Goal: Complete application form

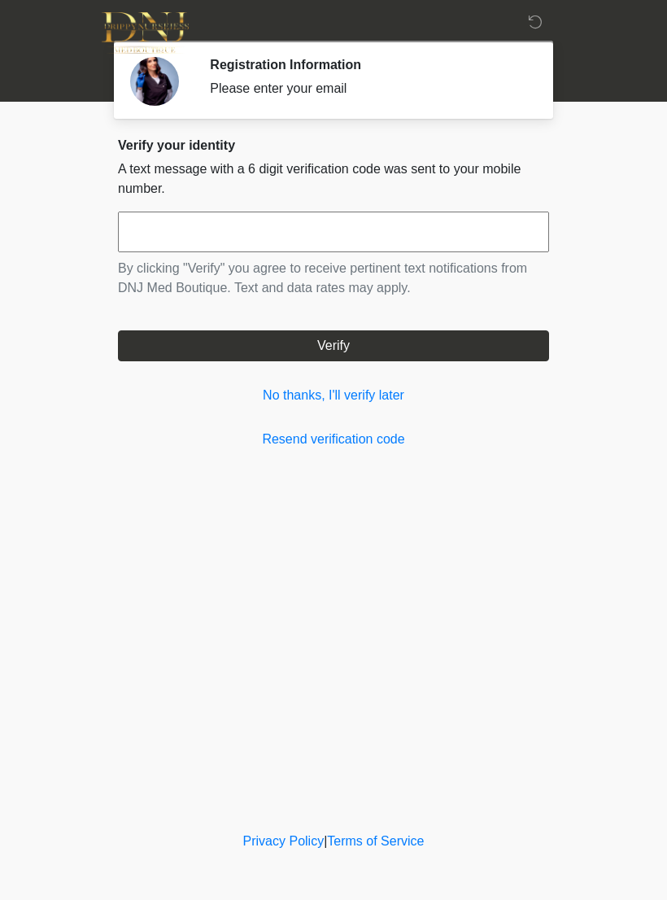
click at [491, 234] on input "text" at bounding box center [333, 232] width 431 height 41
type input "******"
click at [451, 344] on button "Verify" at bounding box center [333, 345] width 431 height 31
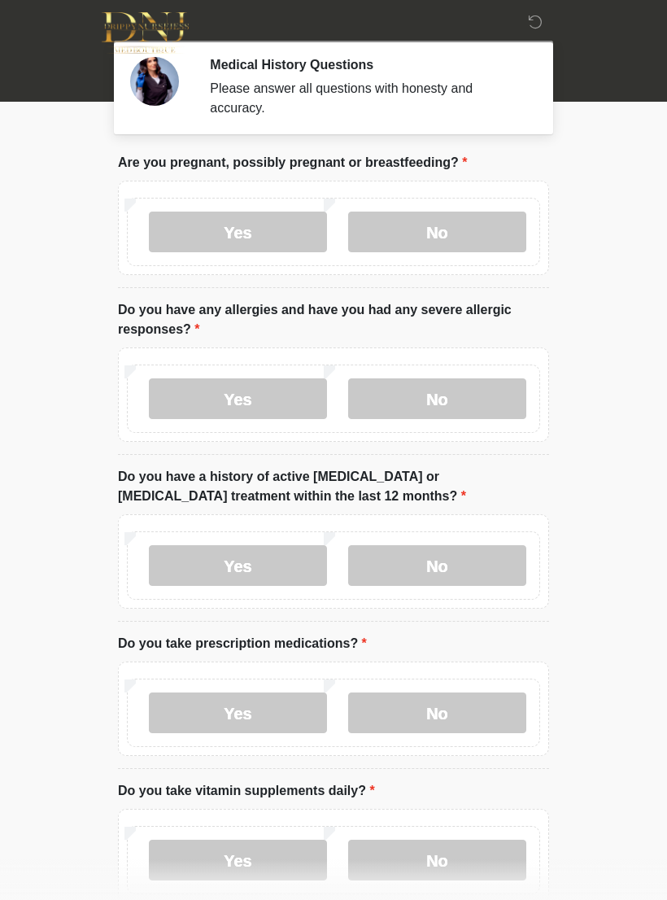
click at [501, 234] on label "No" at bounding box center [437, 232] width 178 height 41
click at [473, 389] on label "No" at bounding box center [437, 398] width 178 height 41
click at [468, 552] on label "No" at bounding box center [437, 565] width 178 height 41
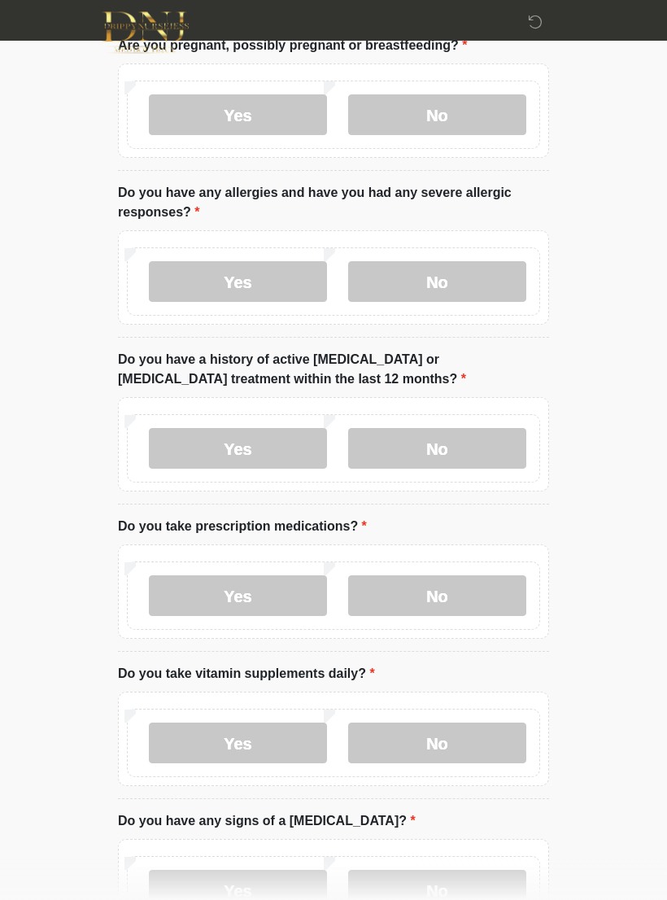
scroll to position [117, 0]
click at [489, 587] on label "No" at bounding box center [437, 595] width 178 height 41
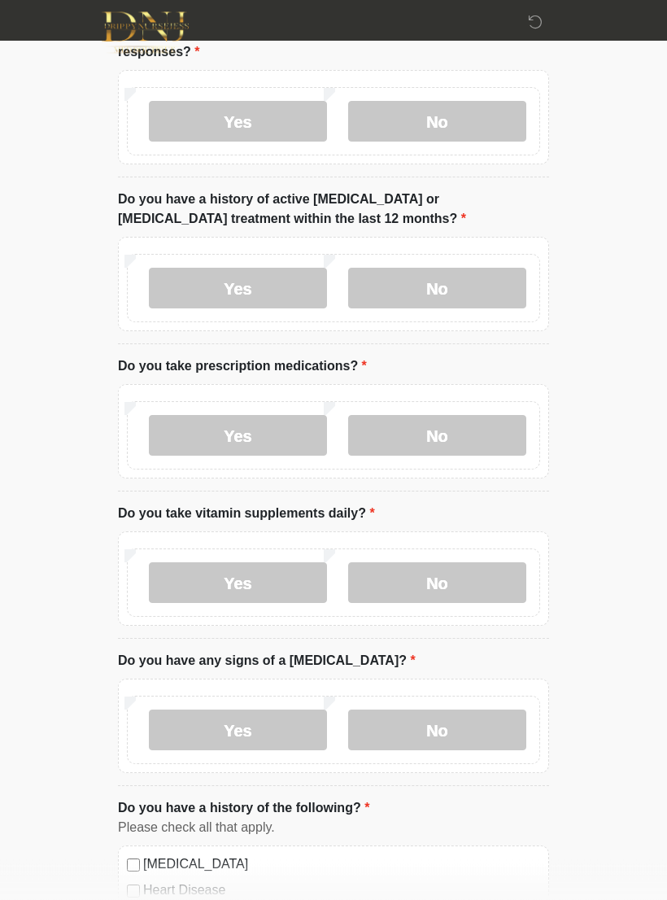
scroll to position [291, 0]
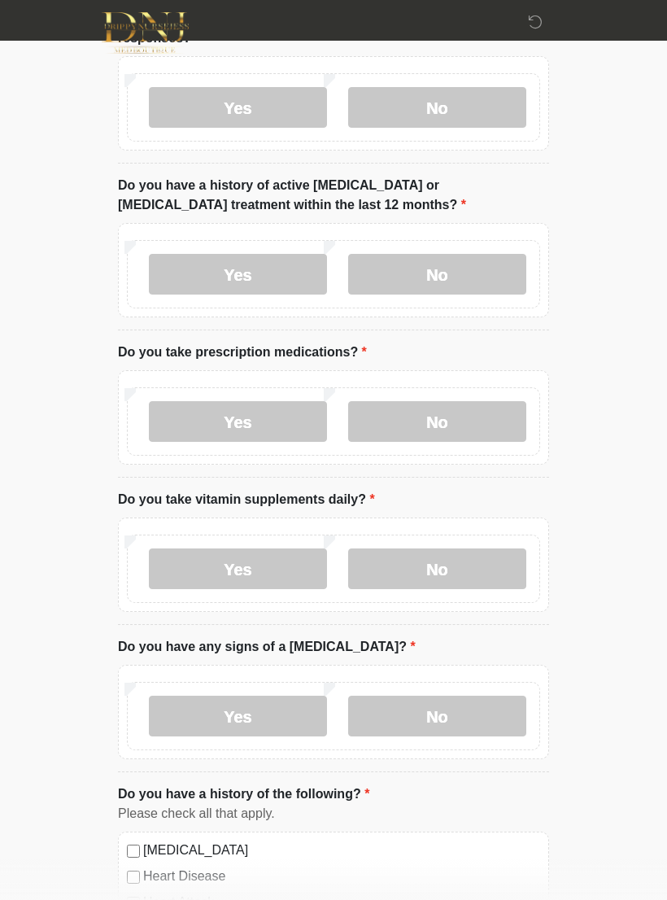
click at [273, 569] on label "Yes" at bounding box center [238, 568] width 178 height 41
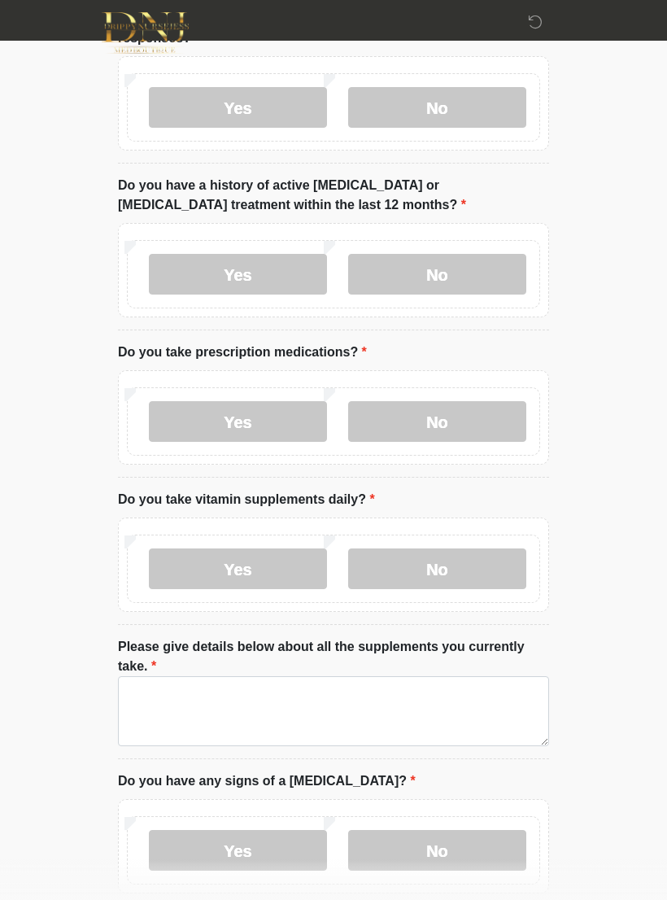
click at [491, 552] on label "No" at bounding box center [437, 568] width 178 height 41
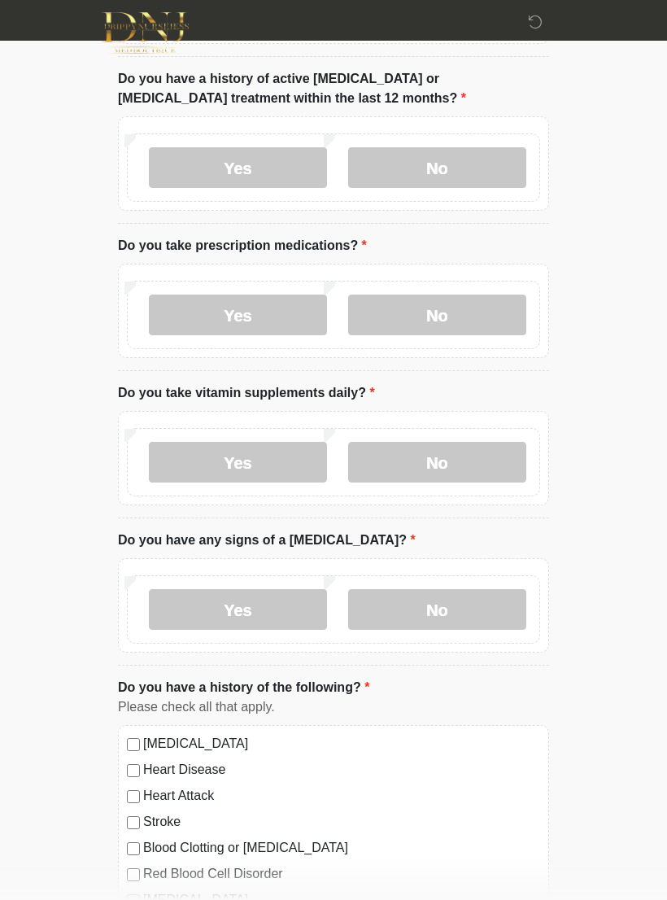
scroll to position [397, 0]
click at [477, 600] on label "No" at bounding box center [437, 610] width 178 height 41
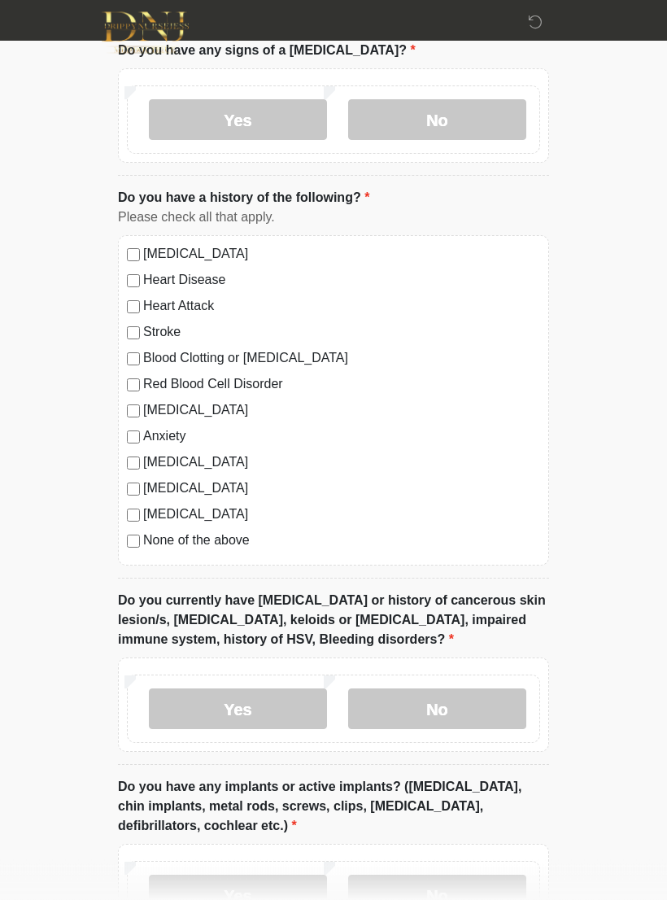
scroll to position [888, 0]
click at [491, 714] on label "No" at bounding box center [437, 708] width 178 height 41
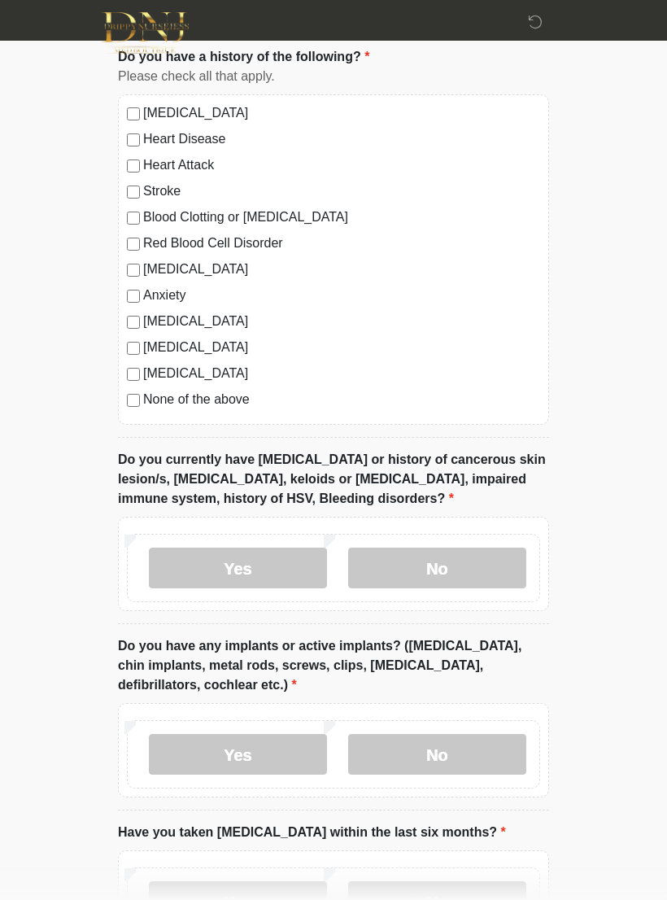
scroll to position [1033, 0]
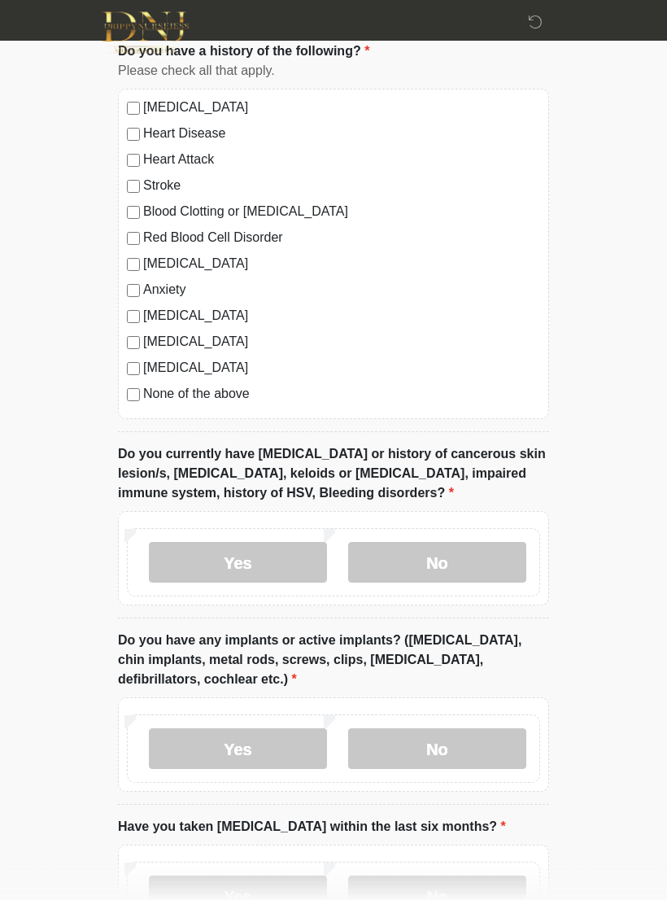
click at [497, 750] on label "No" at bounding box center [437, 749] width 178 height 41
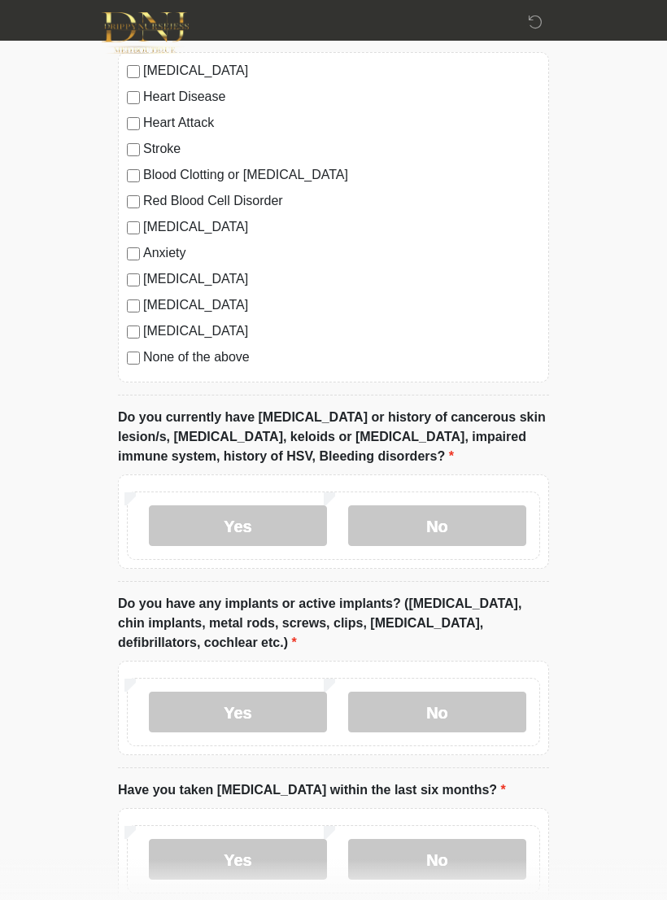
scroll to position [1189, 0]
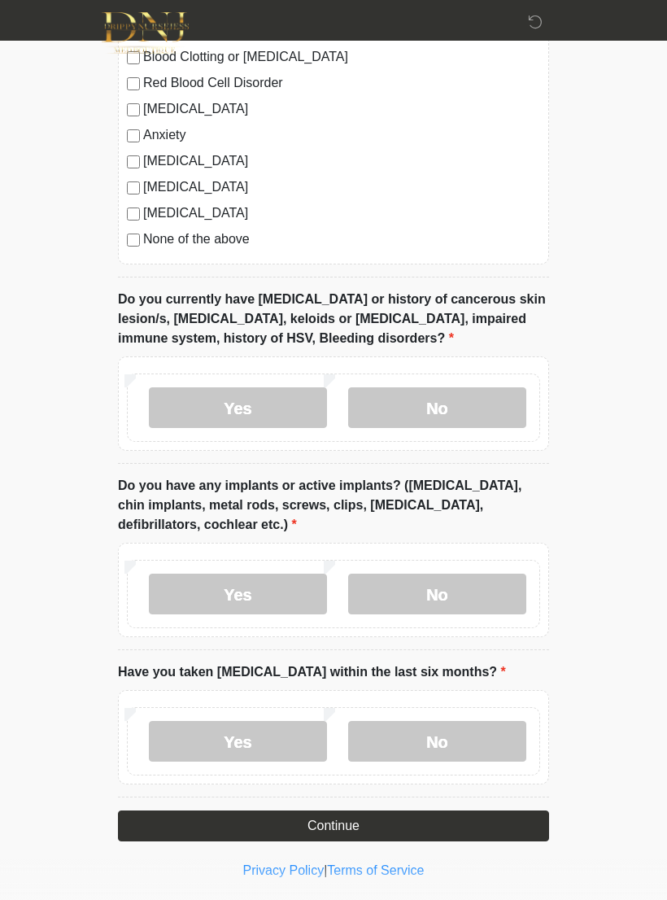
click at [505, 732] on label "No" at bounding box center [437, 741] width 178 height 41
click at [496, 810] on button "Continue" at bounding box center [333, 825] width 431 height 31
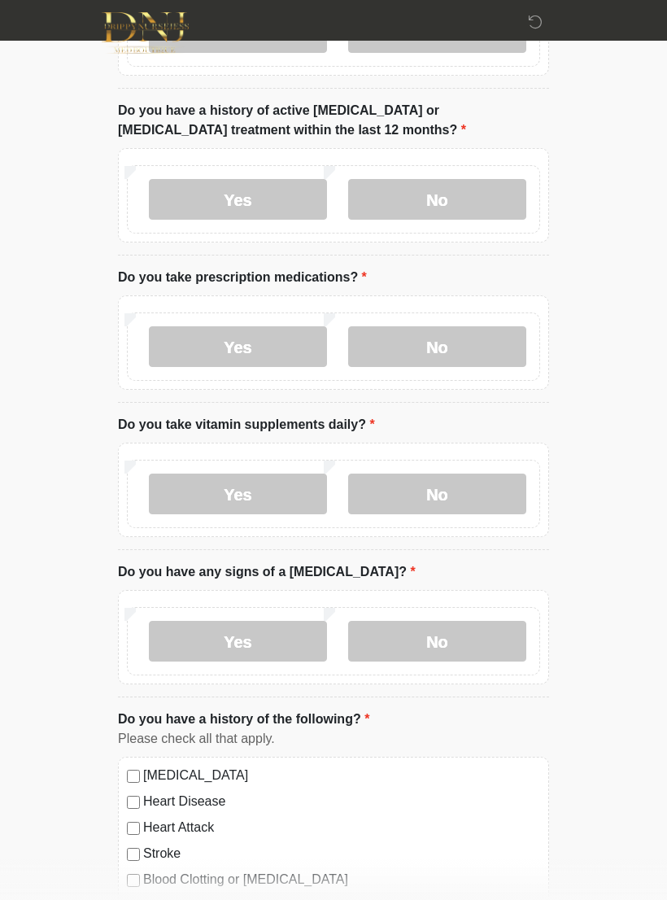
scroll to position [0, 0]
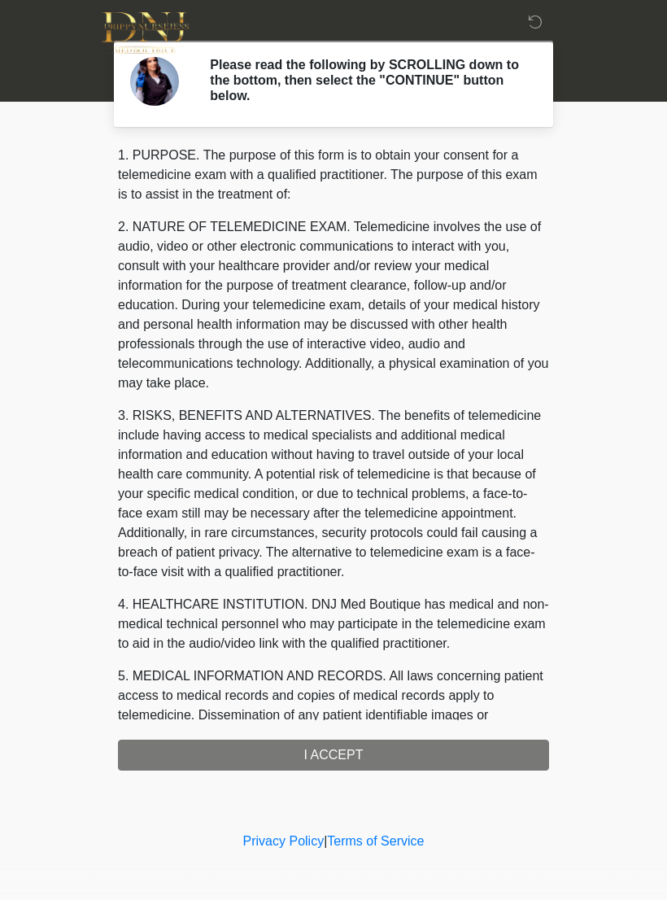
click at [514, 754] on div "1. PURPOSE. The purpose of this form is to obtain your consent for a telemedici…" at bounding box center [333, 458] width 431 height 625
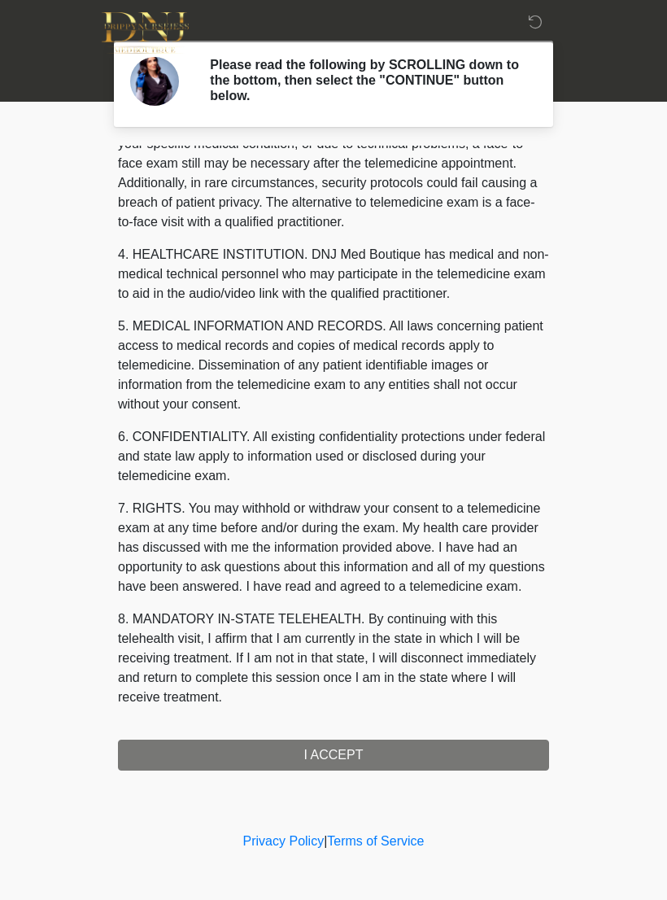
click at [424, 749] on button "I ACCEPT" at bounding box center [333, 755] width 431 height 31
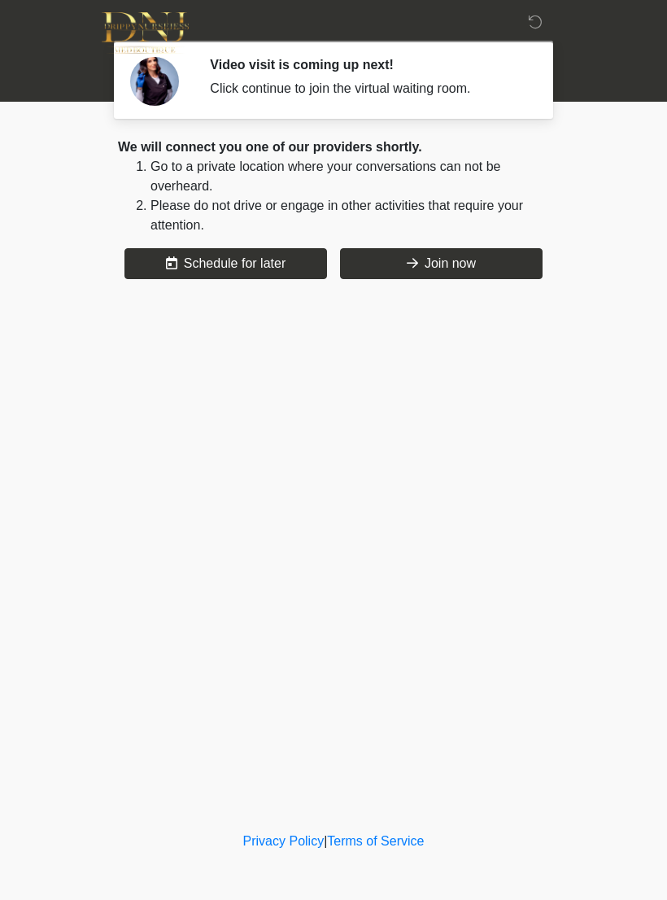
click at [443, 265] on button "Join now" at bounding box center [441, 263] width 203 height 31
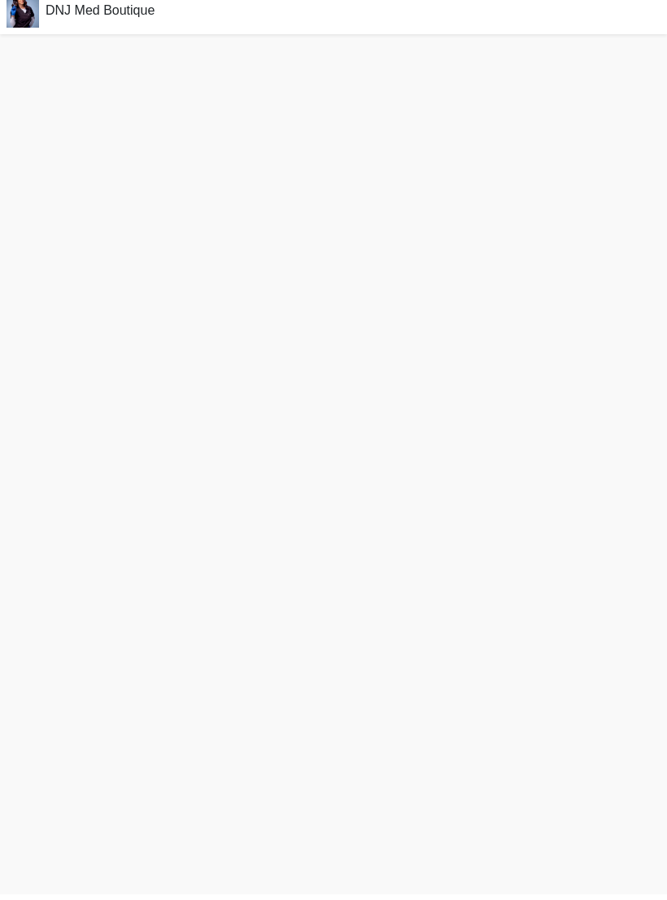
scroll to position [5, 0]
